Goal: Information Seeking & Learning: Find specific page/section

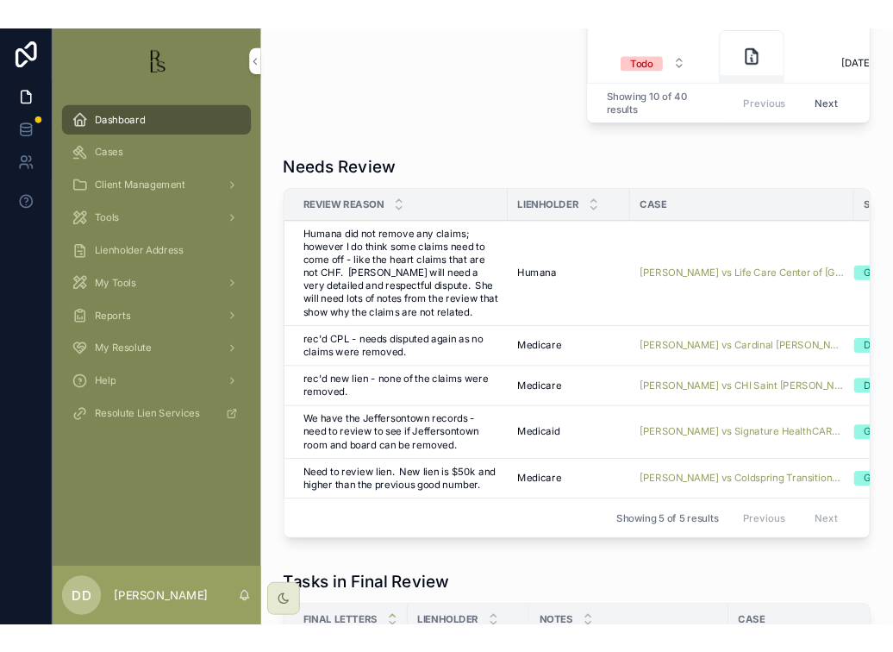
scroll to position [1121, 0]
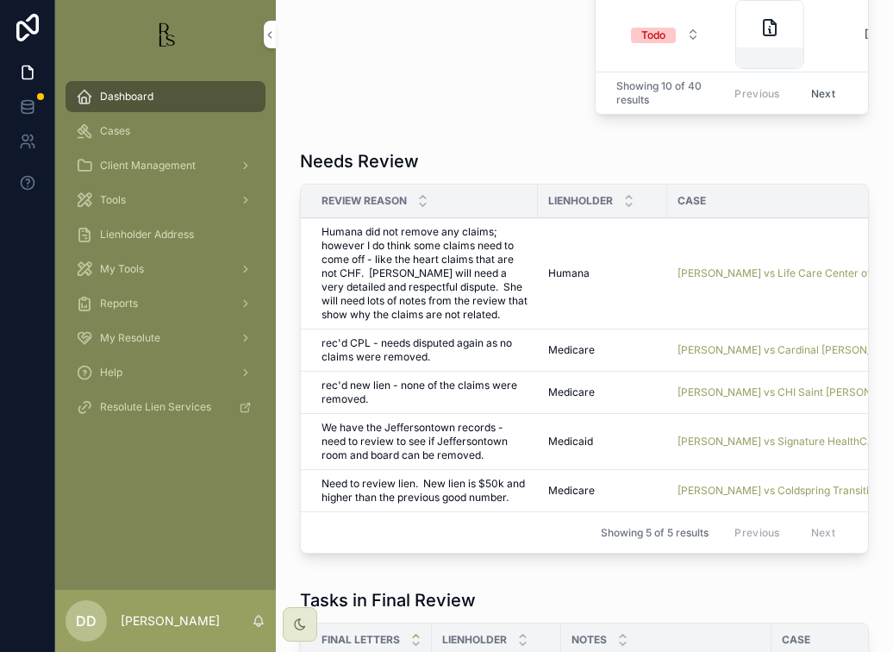
scroll to position [1142, 0]
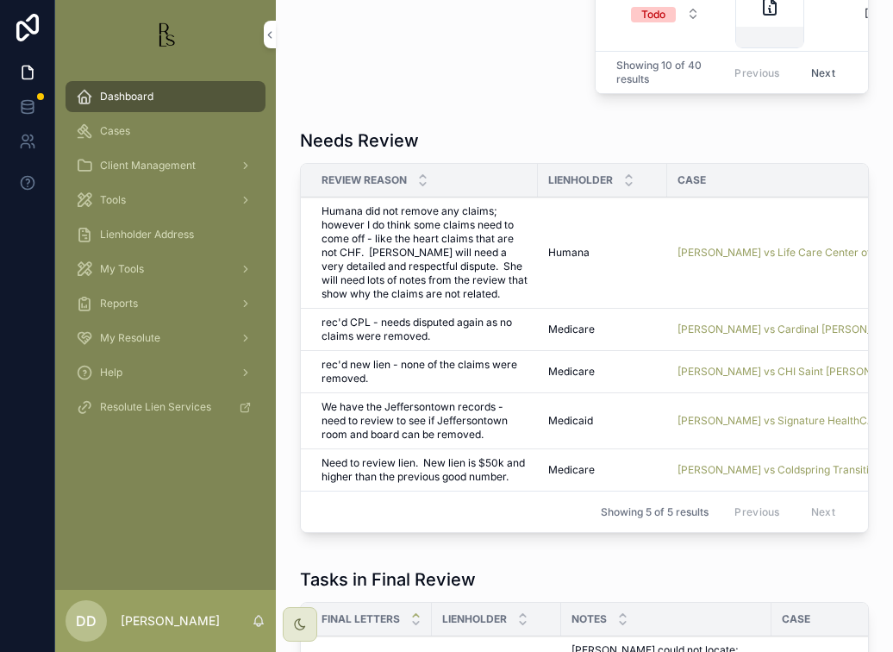
click at [191, 506] on div "Dashboard Cases Client Management Tools Lienholder Address My Tools Reports My …" at bounding box center [165, 329] width 221 height 521
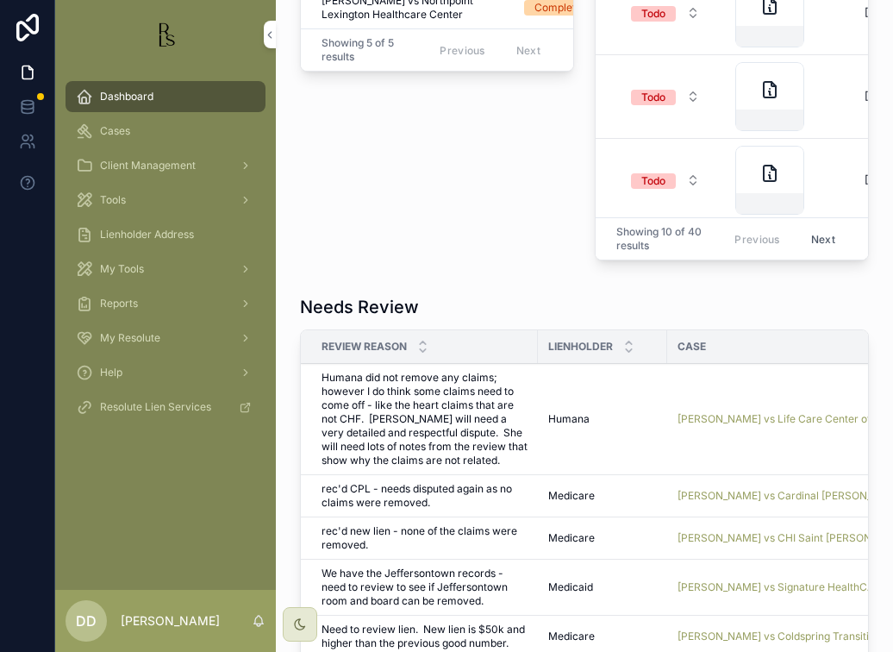
scroll to position [969, 0]
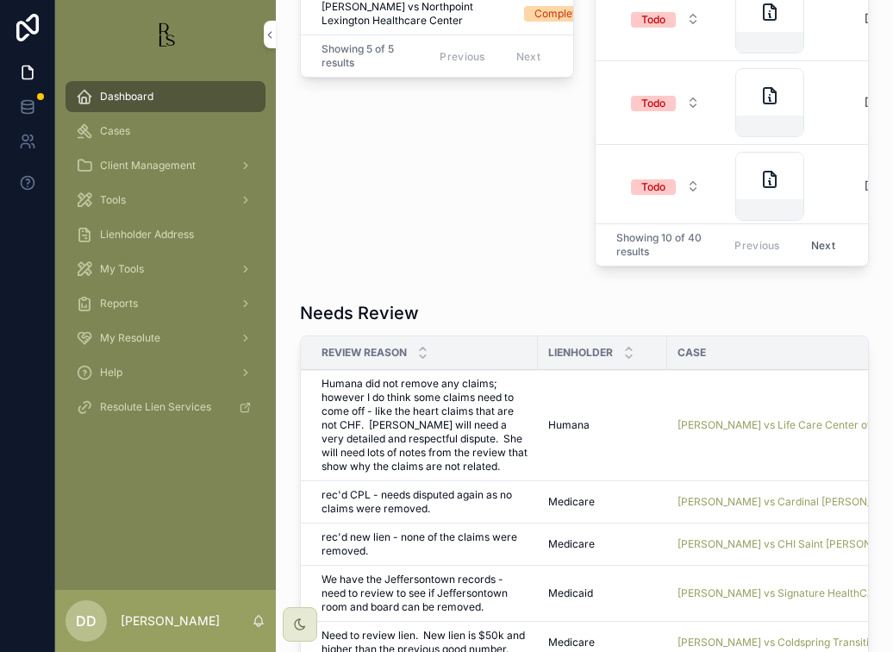
click at [121, 129] on span "Cases" at bounding box center [115, 131] width 30 height 14
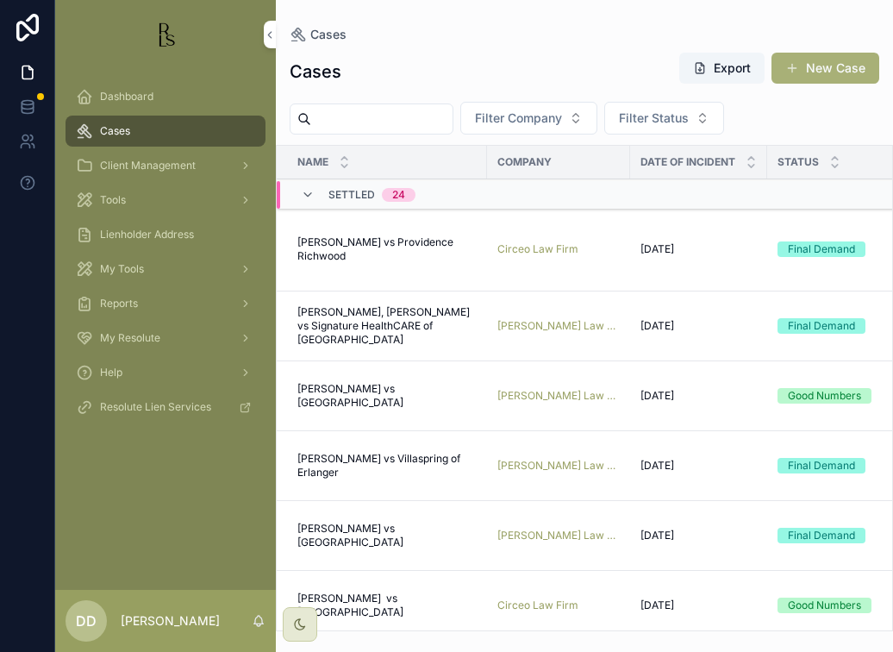
scroll to position [86, 0]
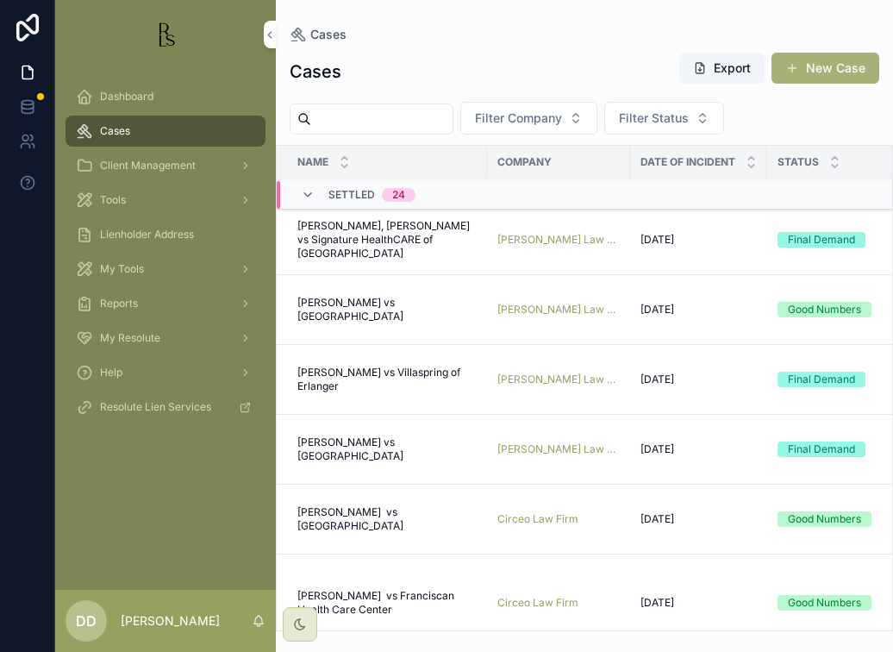
click at [311, 191] on icon "scrollable content" at bounding box center [308, 195] width 14 height 14
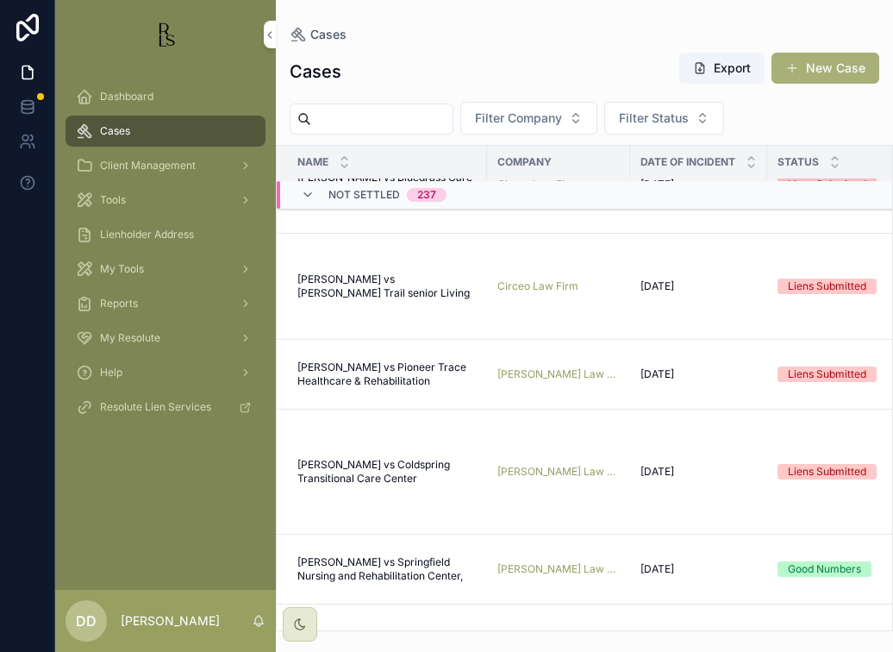
click at [427, 194] on div "237" at bounding box center [426, 195] width 19 height 14
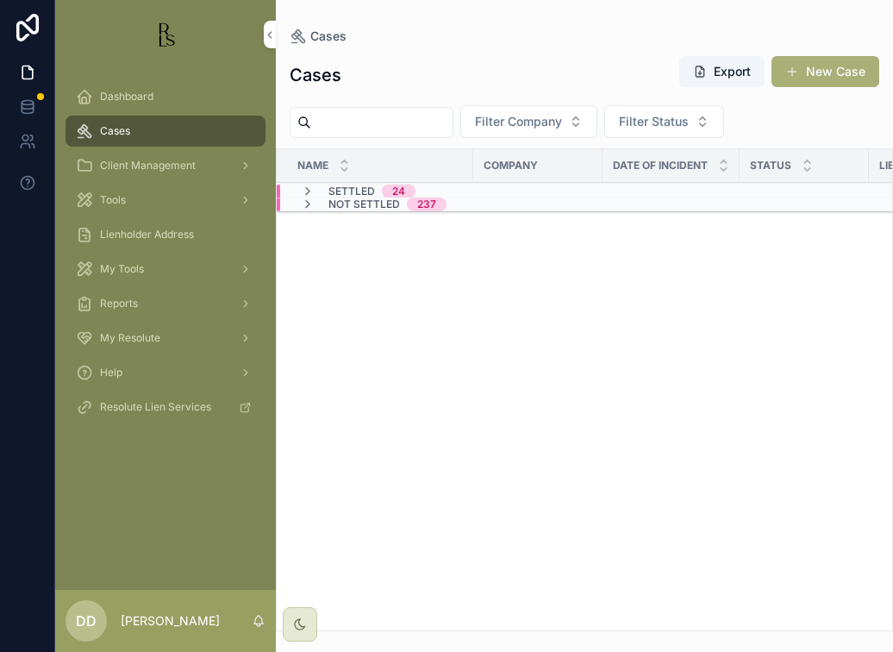
click at [431, 203] on div "237" at bounding box center [426, 204] width 19 height 14
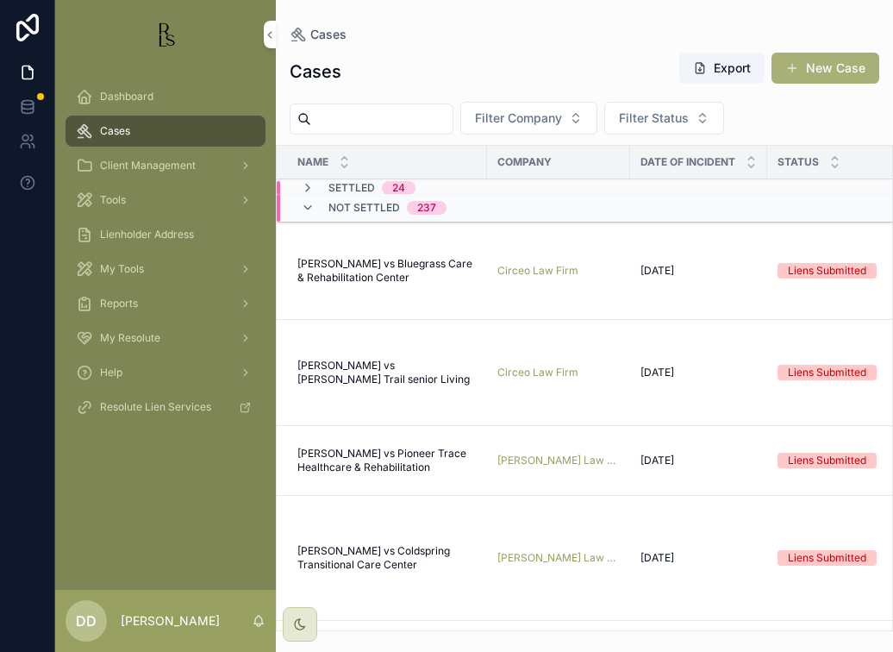
click at [360, 113] on input "scrollable content" at bounding box center [381, 119] width 141 height 24
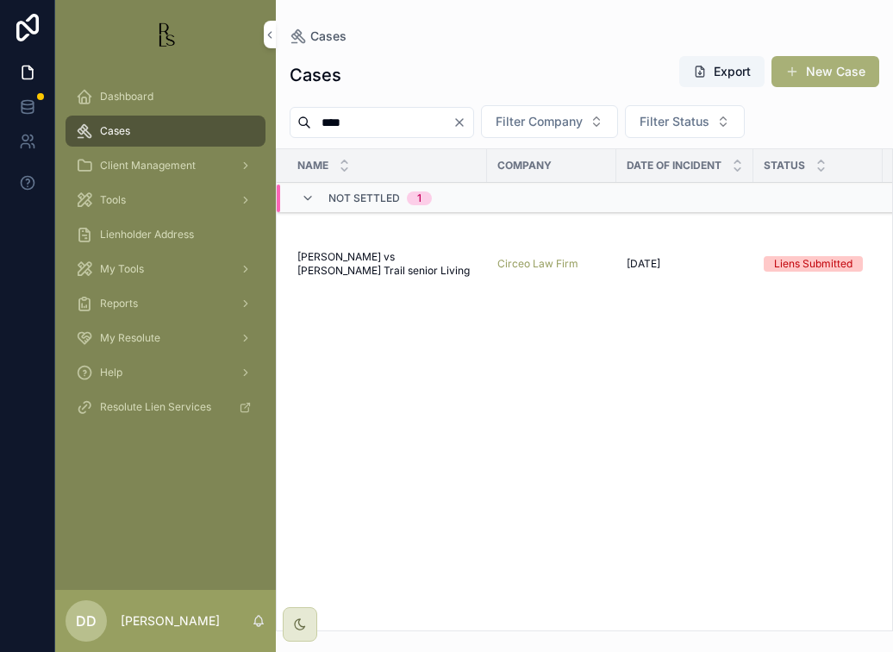
type input "****"
click at [325, 265] on span "[PERSON_NAME] vs [PERSON_NAME] Trail senior Living" at bounding box center [387, 264] width 179 height 28
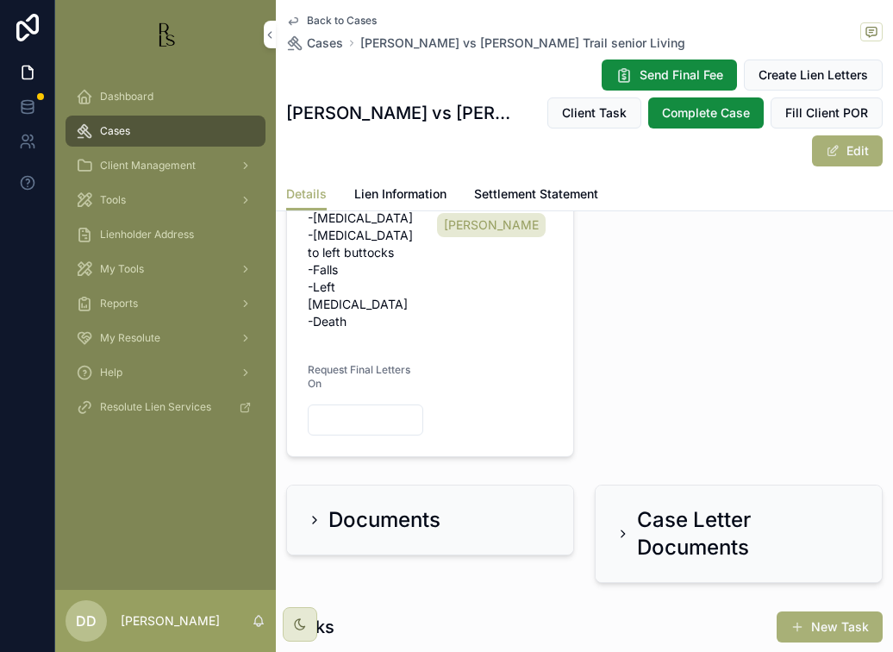
scroll to position [949, 0]
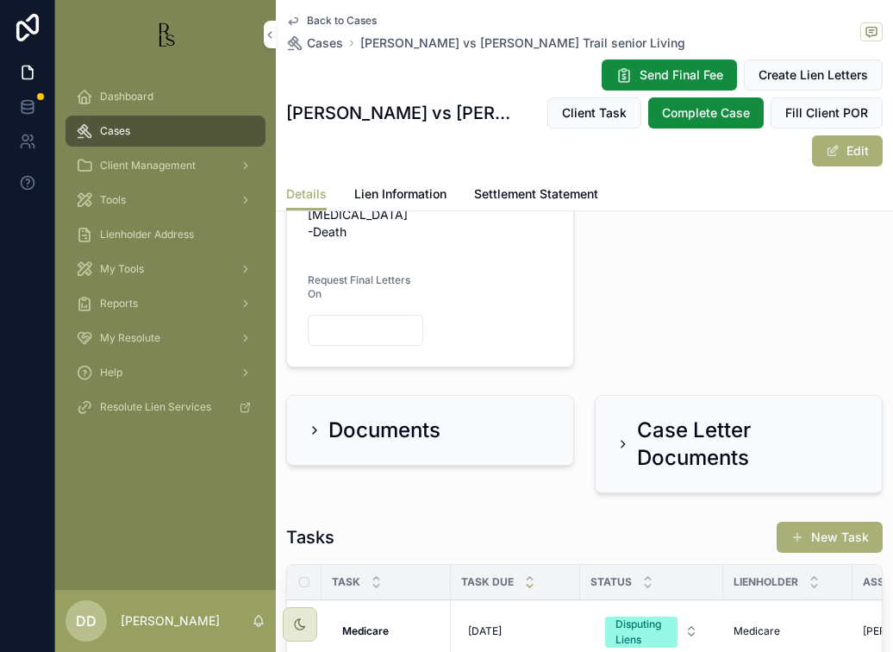
click at [310, 437] on icon "scrollable content" at bounding box center [315, 430] width 14 height 14
click at [322, 444] on div "Documents" at bounding box center [374, 431] width 133 height 28
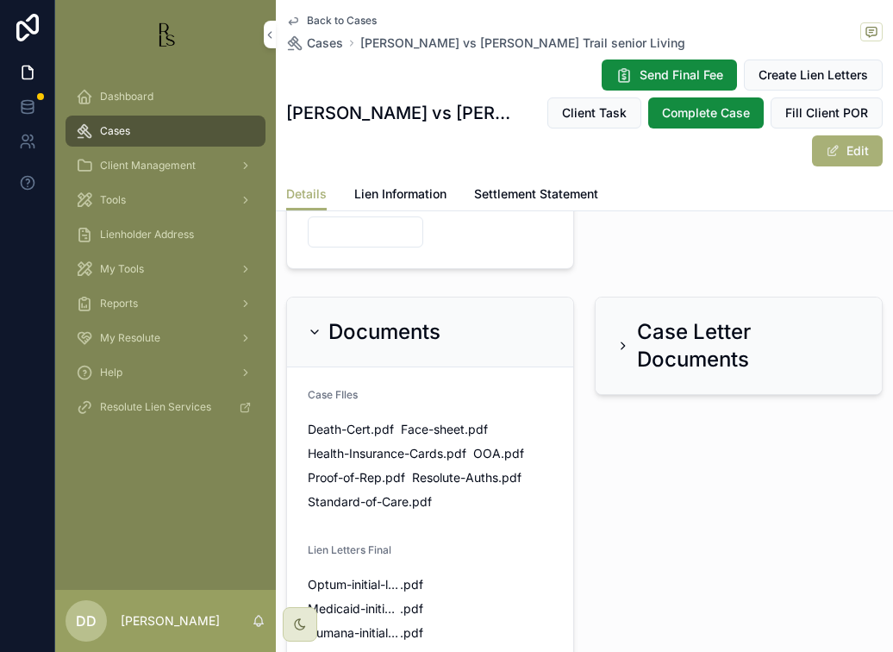
scroll to position [1035, 0]
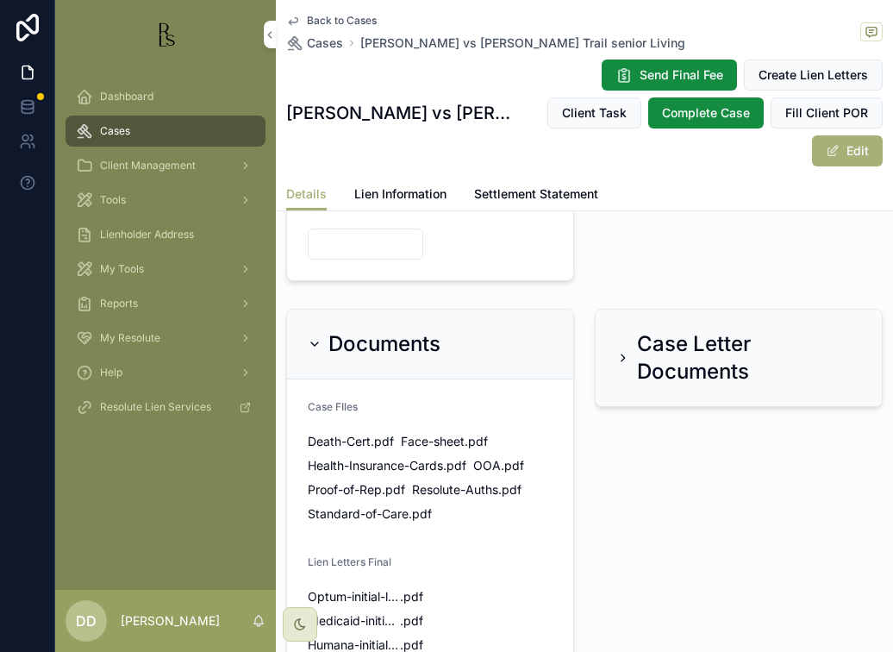
click at [617, 365] on icon "scrollable content" at bounding box center [624, 358] width 14 height 14
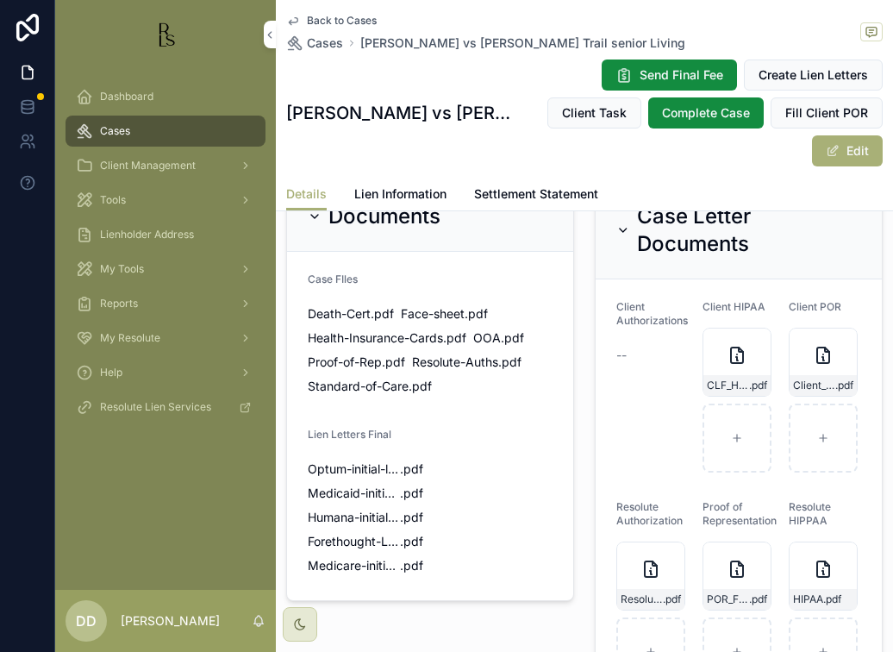
scroll to position [1207, 0]
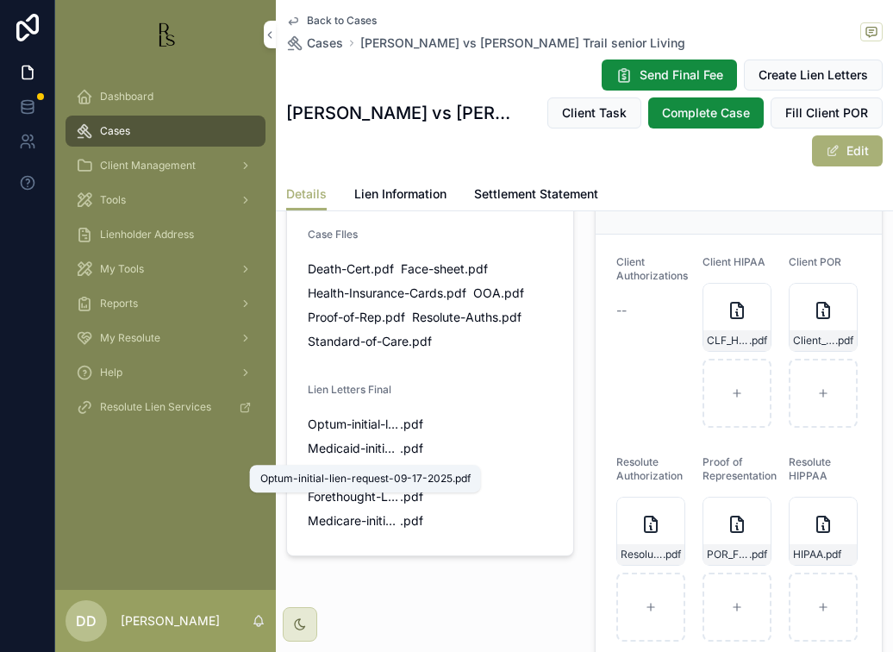
click at [341, 433] on span "Optum-initial-lien-request-09-17-2025" at bounding box center [354, 424] width 92 height 17
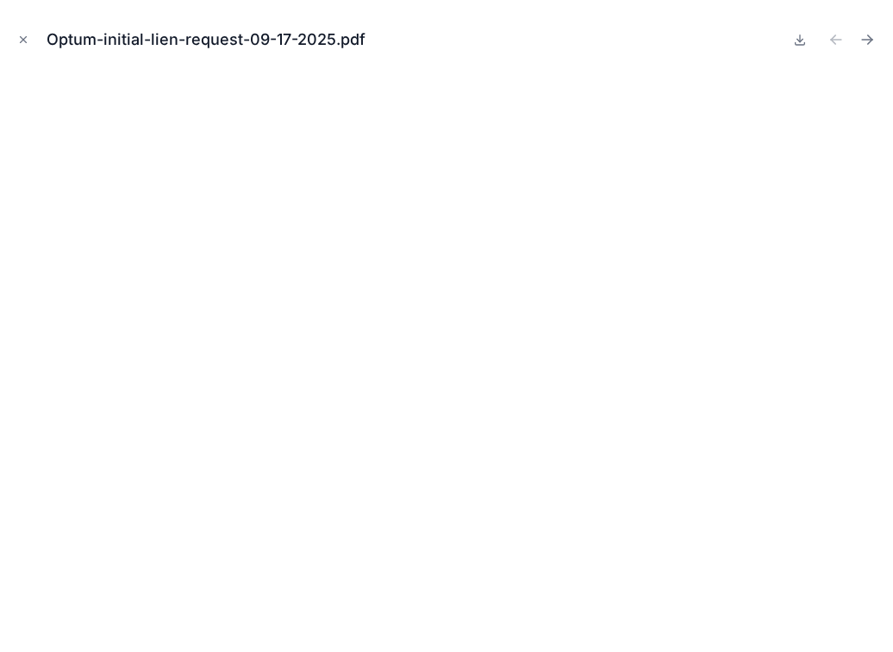
click at [21, 41] on icon "Close modal" at bounding box center [23, 40] width 12 height 12
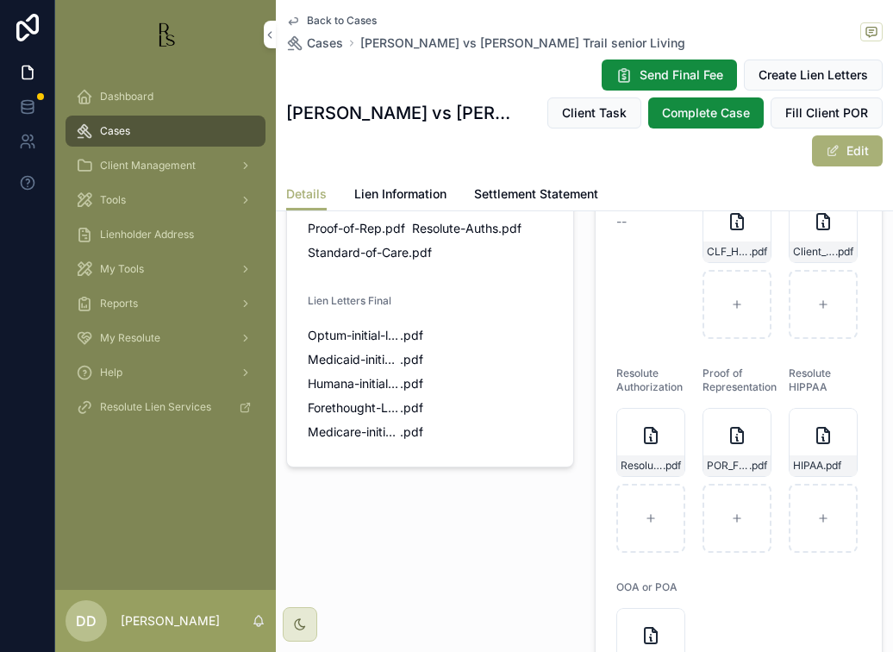
scroll to position [1294, 0]
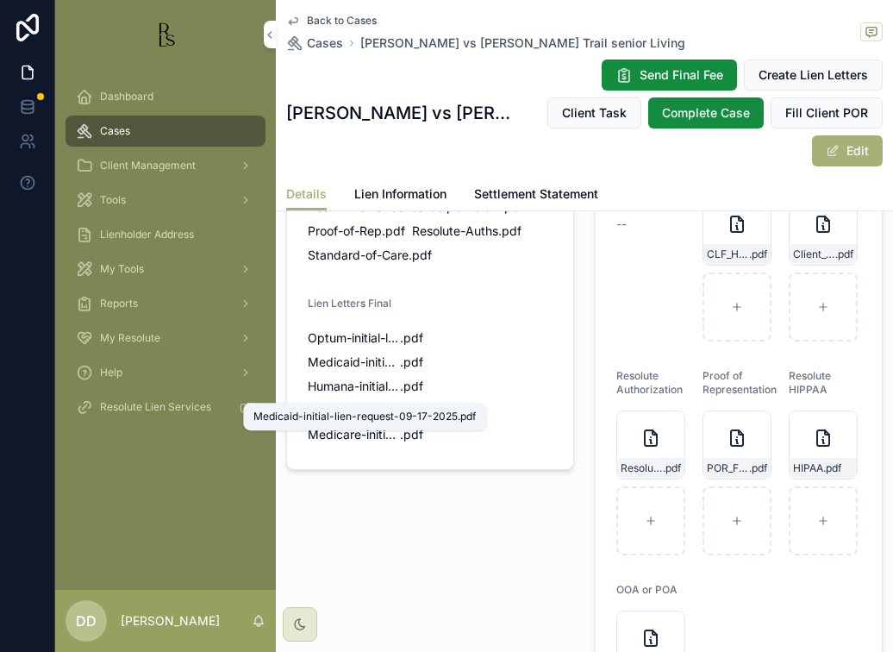
click at [332, 371] on span "Medicaid-initial-lien-request-09-17-2025" at bounding box center [354, 362] width 92 height 17
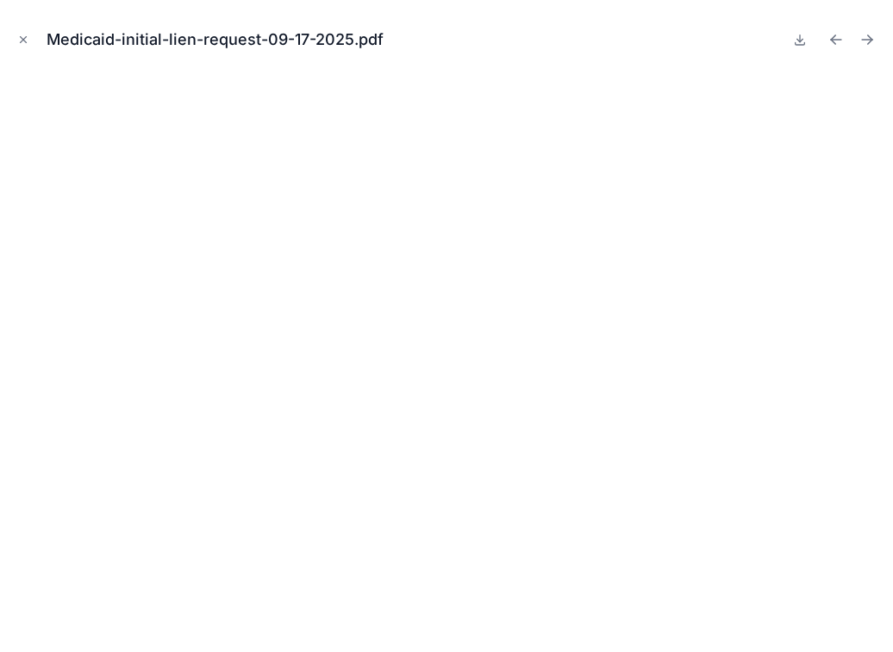
click at [24, 41] on icon "Close modal" at bounding box center [24, 40] width 6 height 6
